Goal: Information Seeking & Learning: Learn about a topic

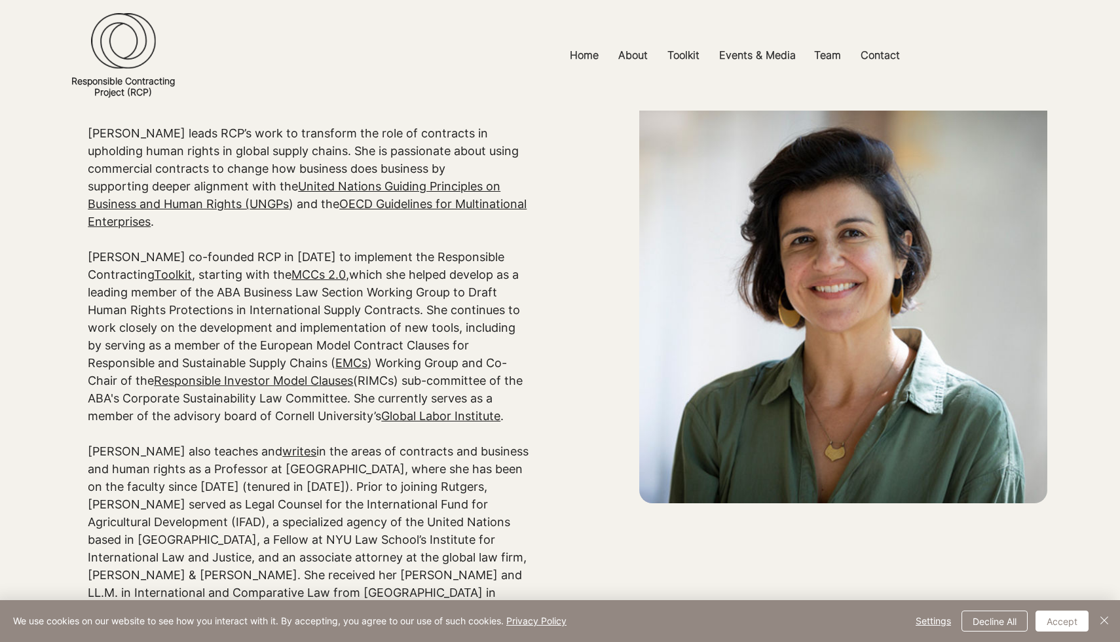
scroll to position [134, 0]
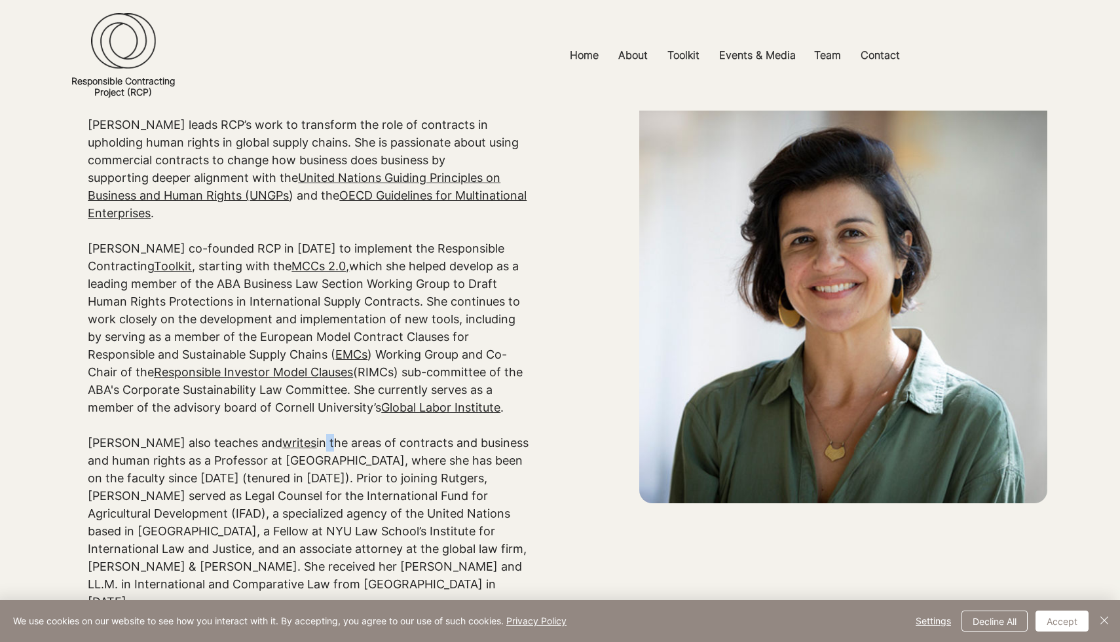
drag, startPoint x: 263, startPoint y: 421, endPoint x: 272, endPoint y: 431, distance: 13.0
click at [272, 434] on p "[PERSON_NAME] also teaches and writes in the areas of contracts and business an…" at bounding box center [308, 522] width 441 height 177
click at [310, 434] on p "[PERSON_NAME] also teaches and writes in the areas of contracts and business an…" at bounding box center [308, 522] width 441 height 177
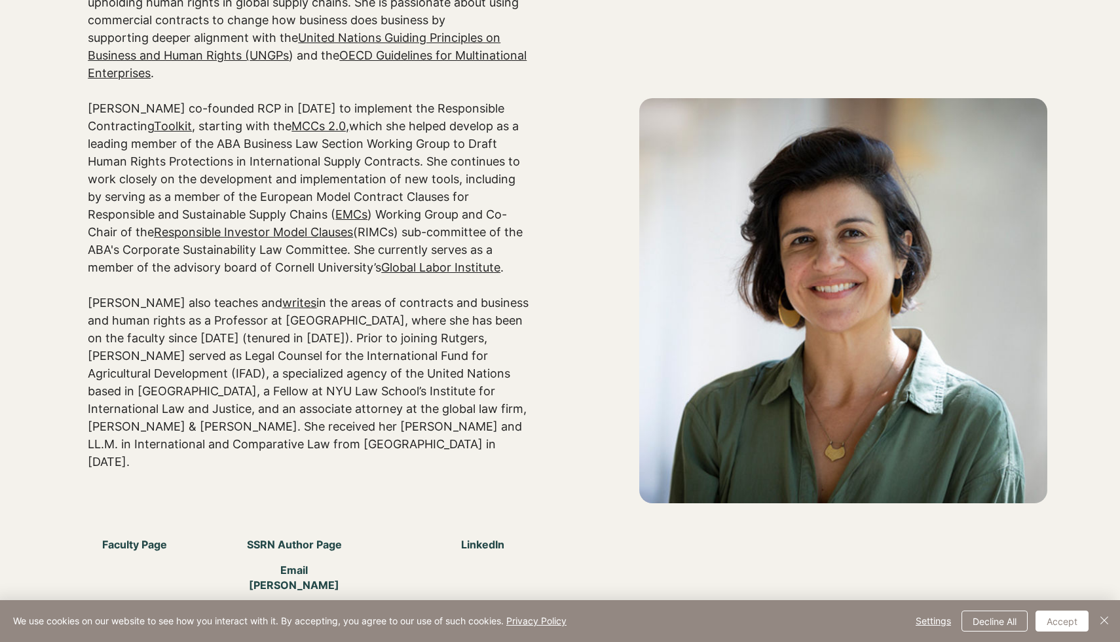
scroll to position [274, 0]
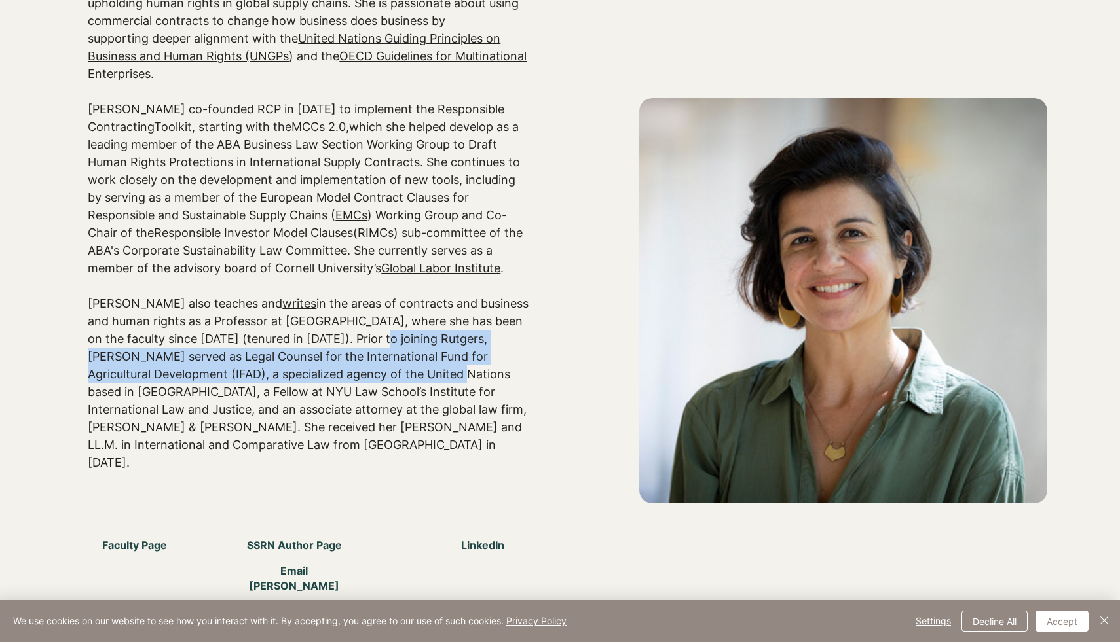
drag, startPoint x: 339, startPoint y: 328, endPoint x: 325, endPoint y: 369, distance: 43.3
click at [331, 361] on p "[PERSON_NAME] also teaches and writes in the areas of contracts and business an…" at bounding box center [308, 383] width 441 height 177
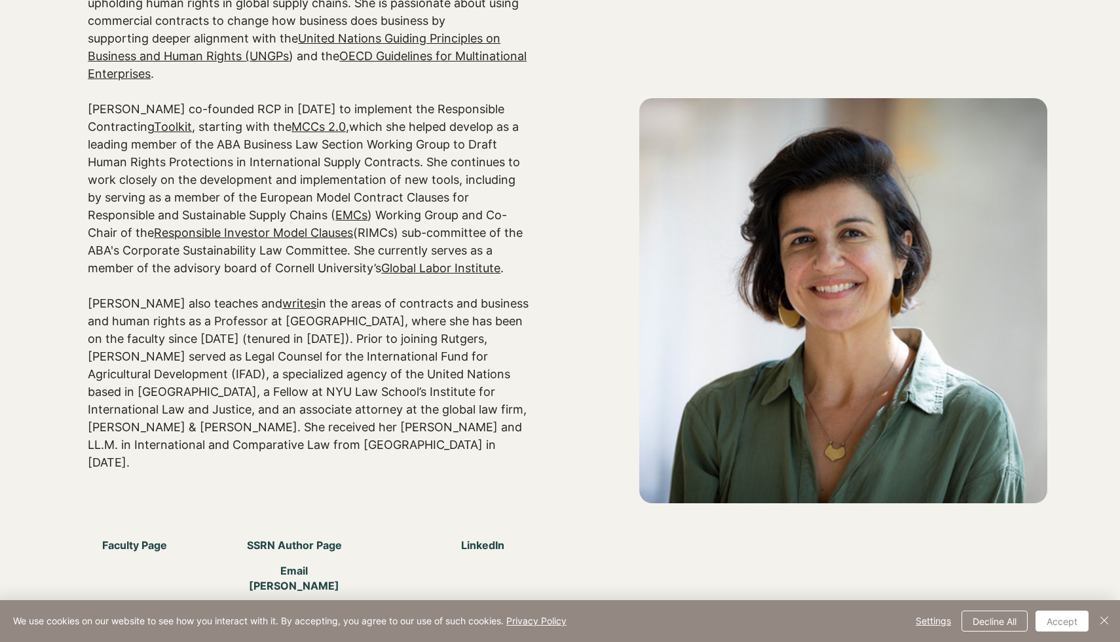
click at [306, 398] on p "[PERSON_NAME] also teaches and writes in the areas of contracts and business an…" at bounding box center [308, 383] width 441 height 177
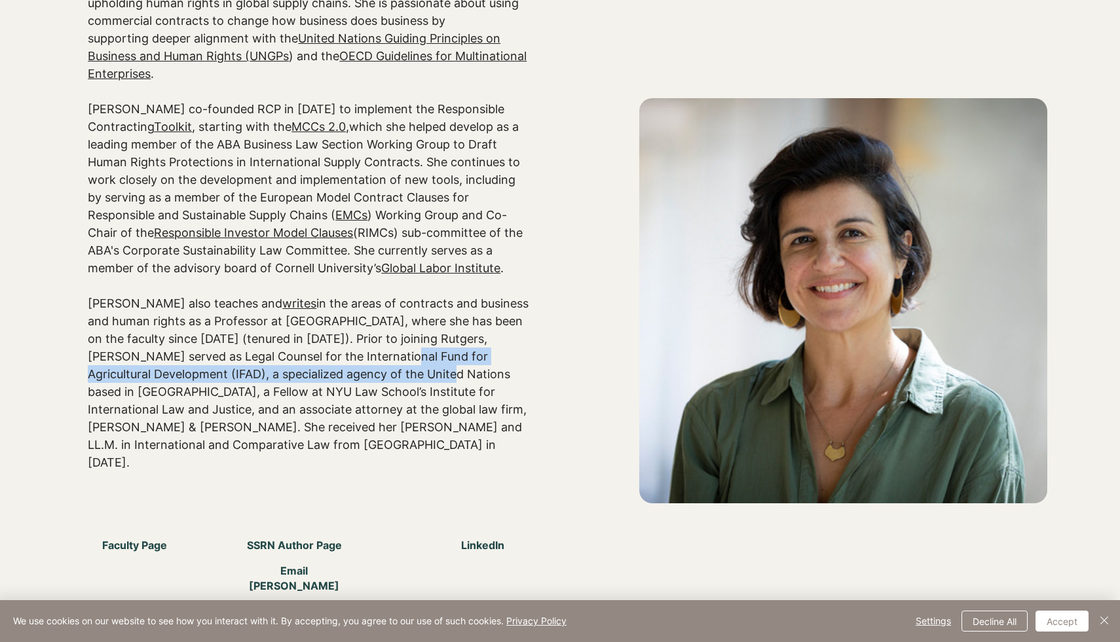
click at [321, 348] on p "[PERSON_NAME] also teaches and writes in the areas of contracts and business an…" at bounding box center [308, 383] width 441 height 177
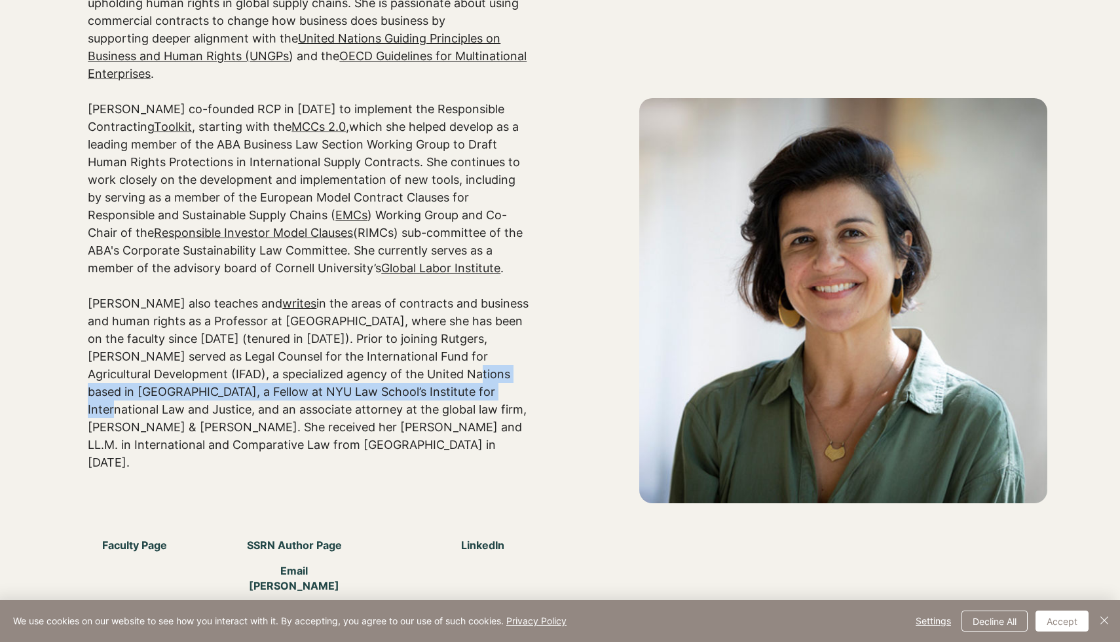
drag, startPoint x: 350, startPoint y: 359, endPoint x: 361, endPoint y: 373, distance: 17.2
click at [361, 373] on p "[PERSON_NAME] also teaches and writes in the areas of contracts and business an…" at bounding box center [308, 383] width 441 height 177
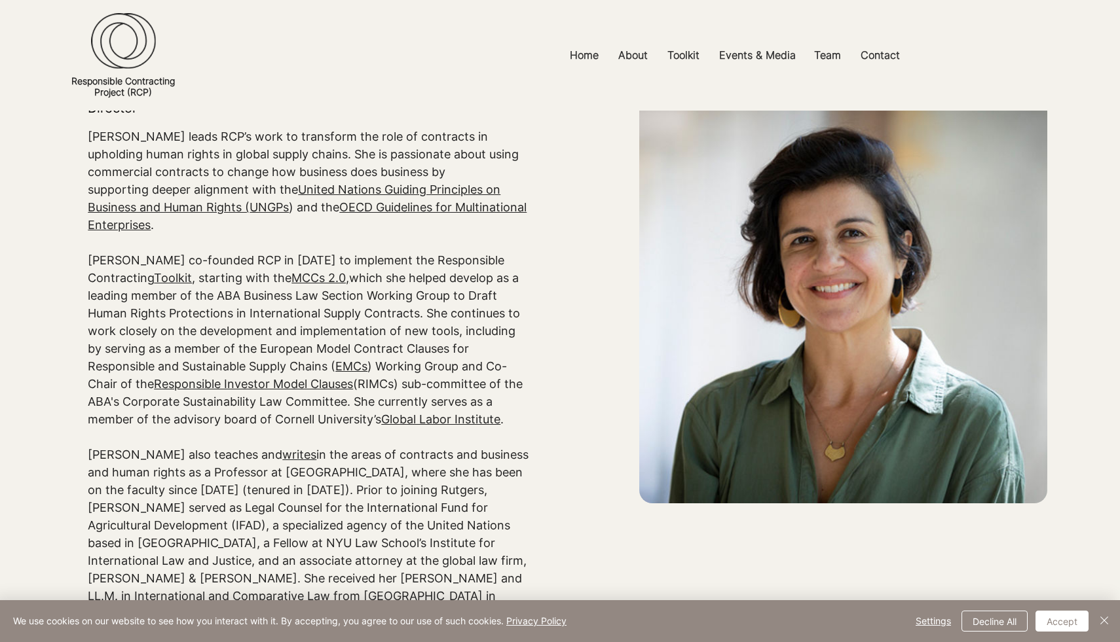
scroll to position [0, 0]
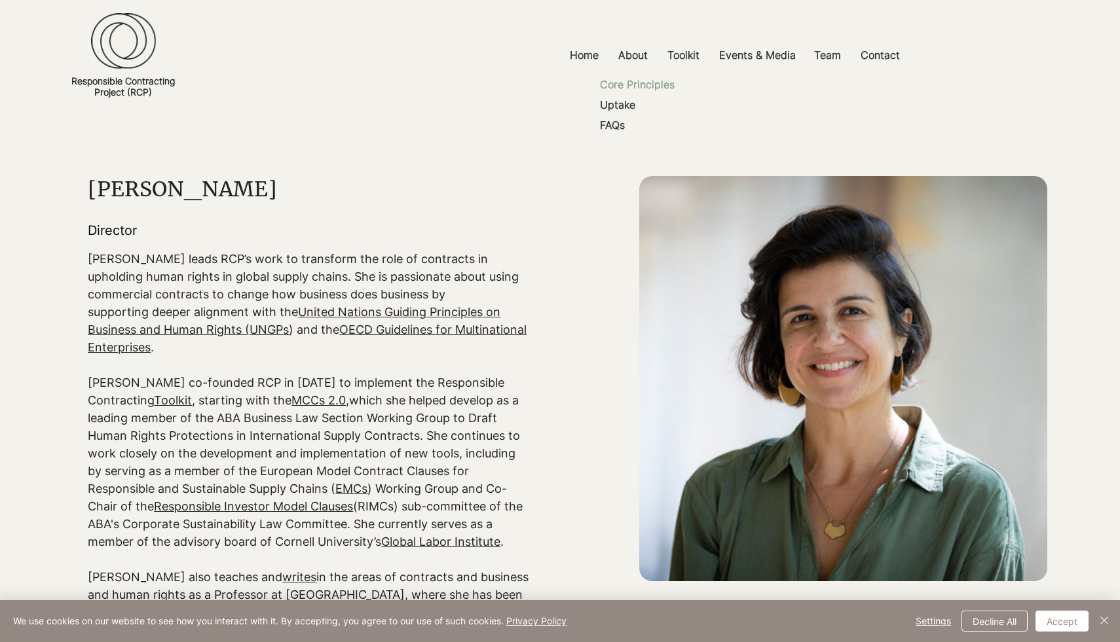
click at [629, 83] on p "Core Principles" at bounding box center [637, 85] width 85 height 20
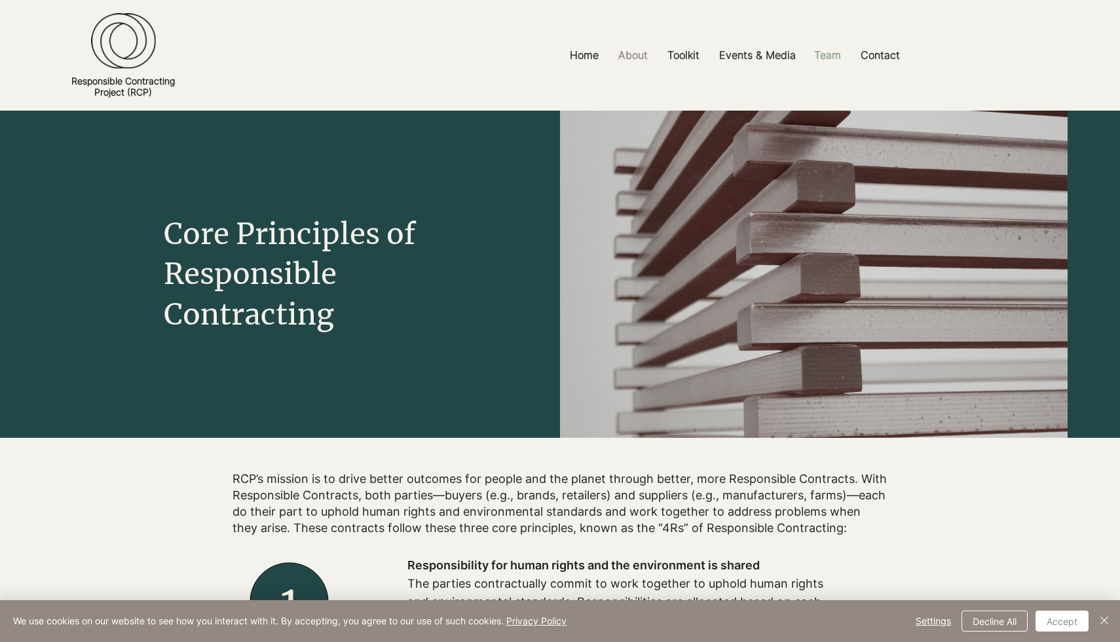
click at [831, 45] on p "Team" at bounding box center [827, 55] width 40 height 29
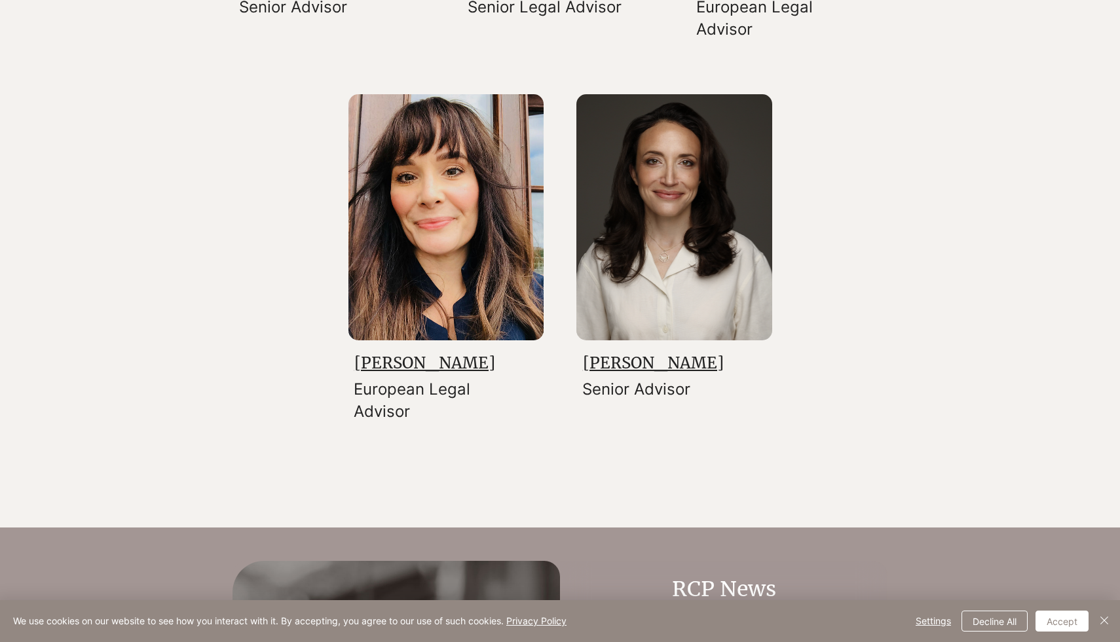
scroll to position [2106, 0]
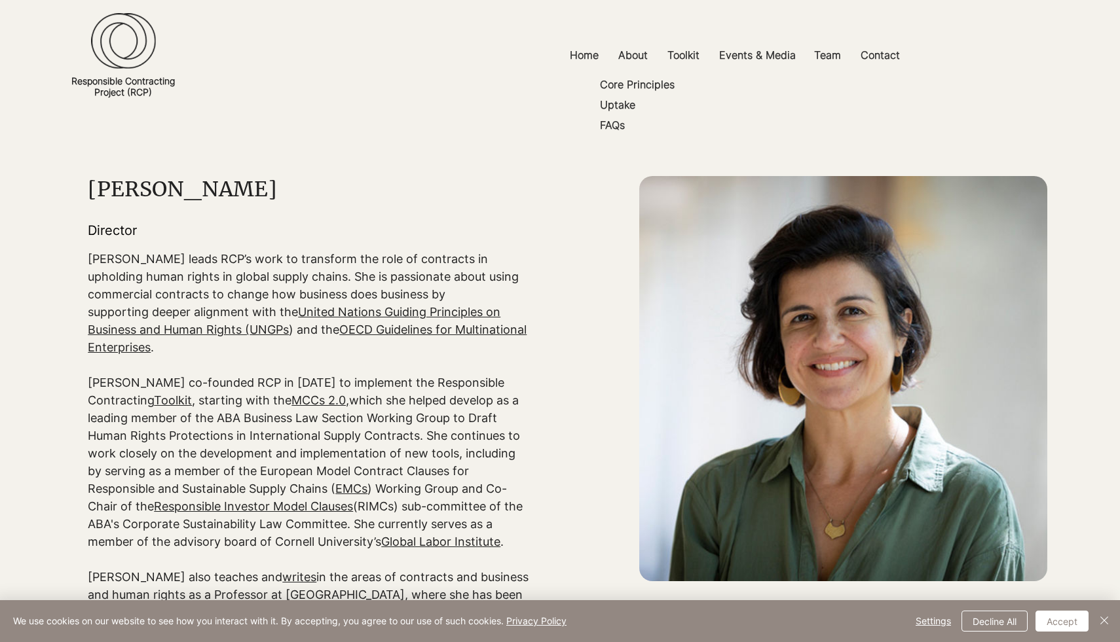
scroll to position [1005, 0]
